Goal: Navigation & Orientation: Find specific page/section

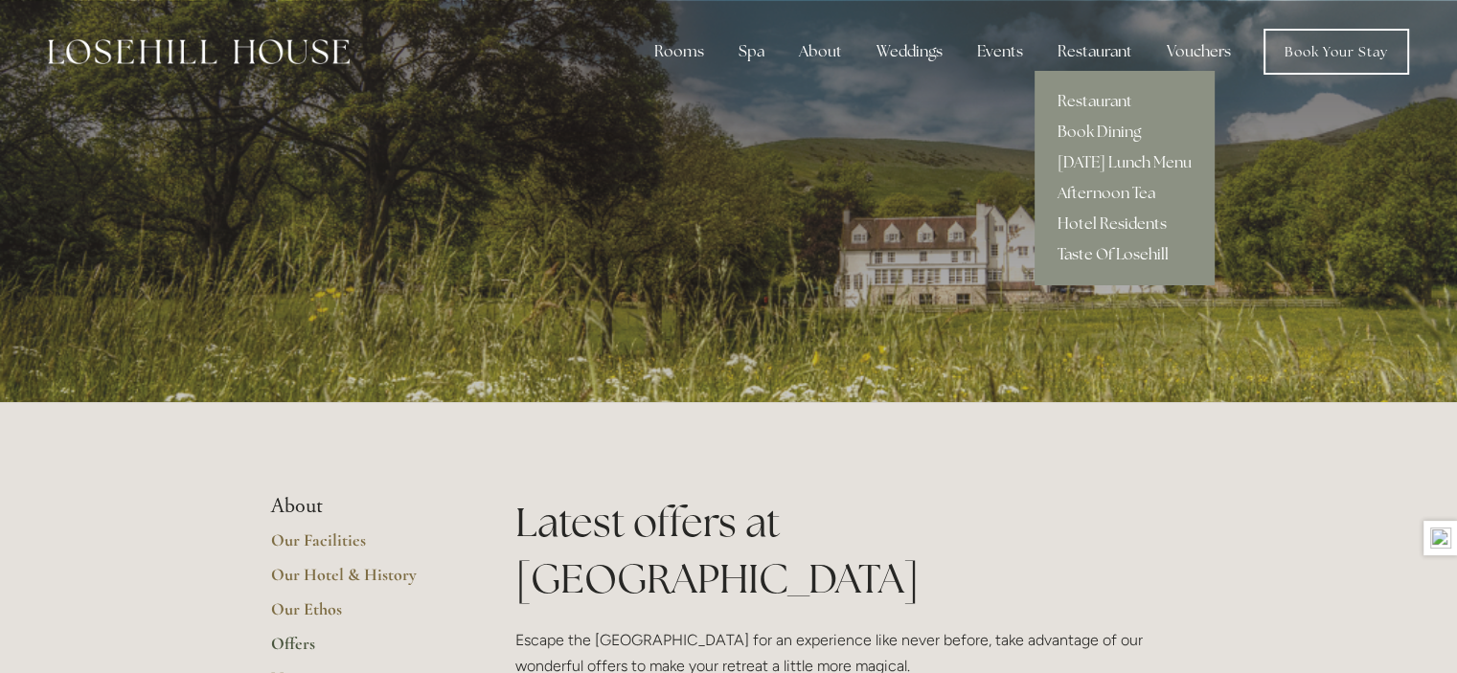
click at [1103, 253] on link "Taste Of Losehill" at bounding box center [1125, 254] width 180 height 31
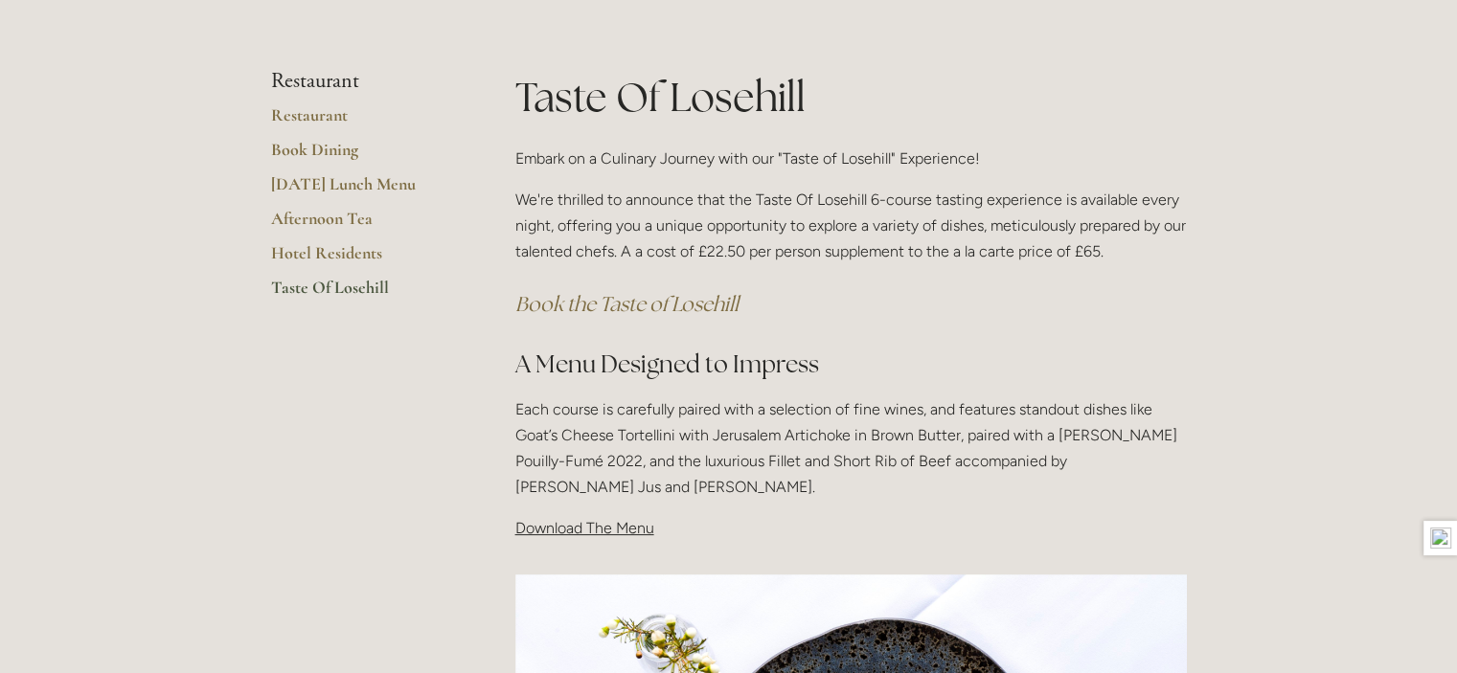
scroll to position [307, 0]
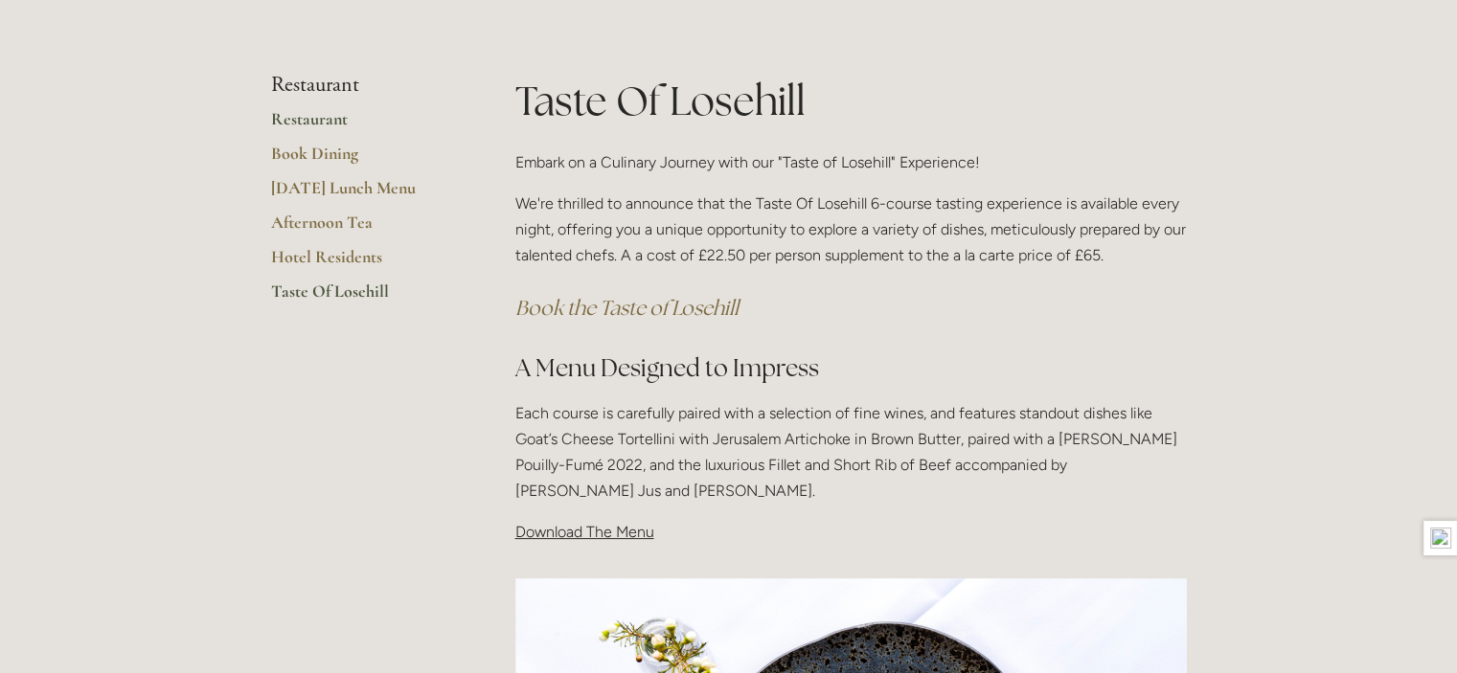
click at [319, 122] on link "Restaurant" at bounding box center [362, 125] width 183 height 34
